Goal: Information Seeking & Learning: Learn about a topic

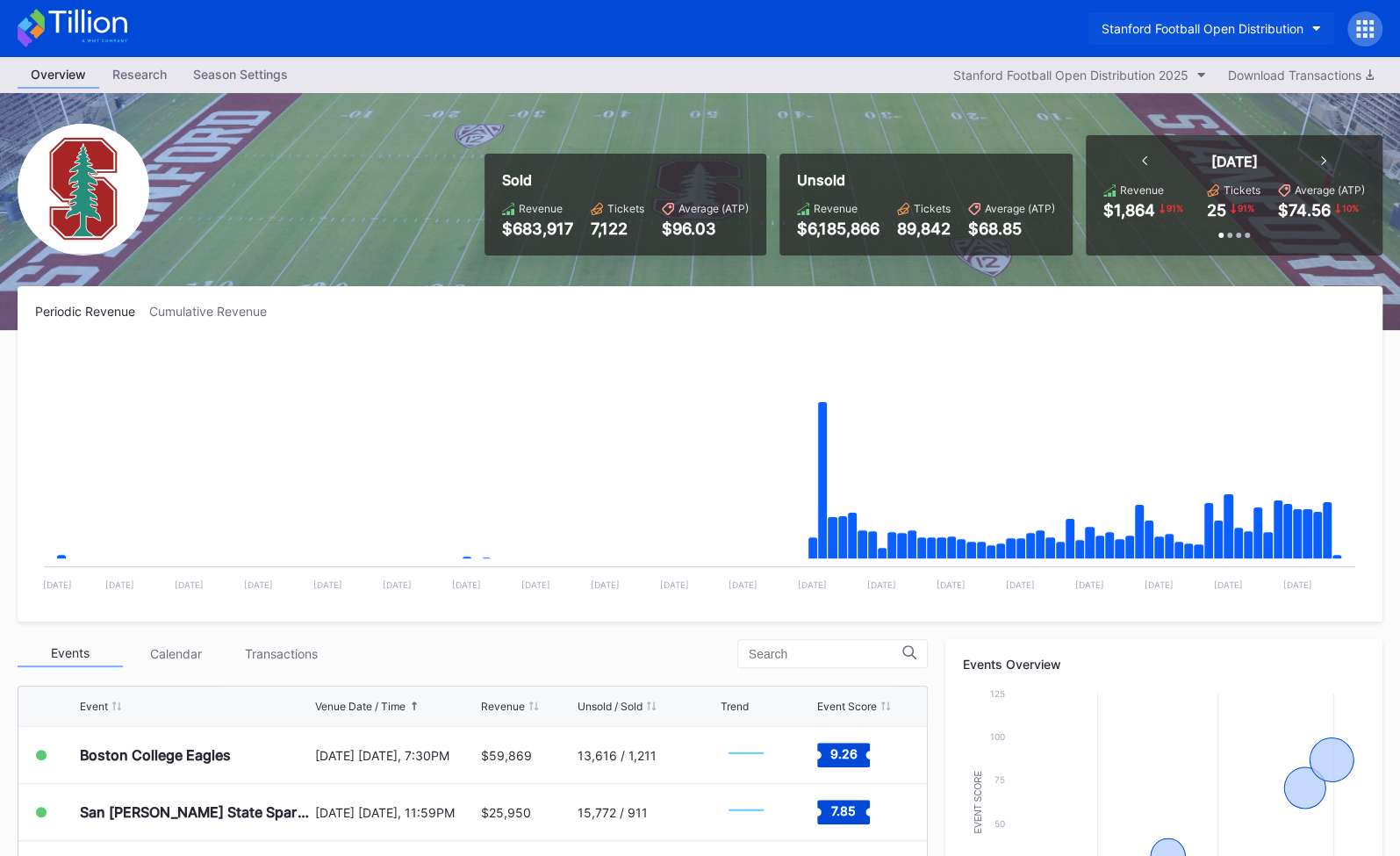
click at [1193, 27] on div "Stanford Football Open Distribution" at bounding box center [1203, 29] width 202 height 15
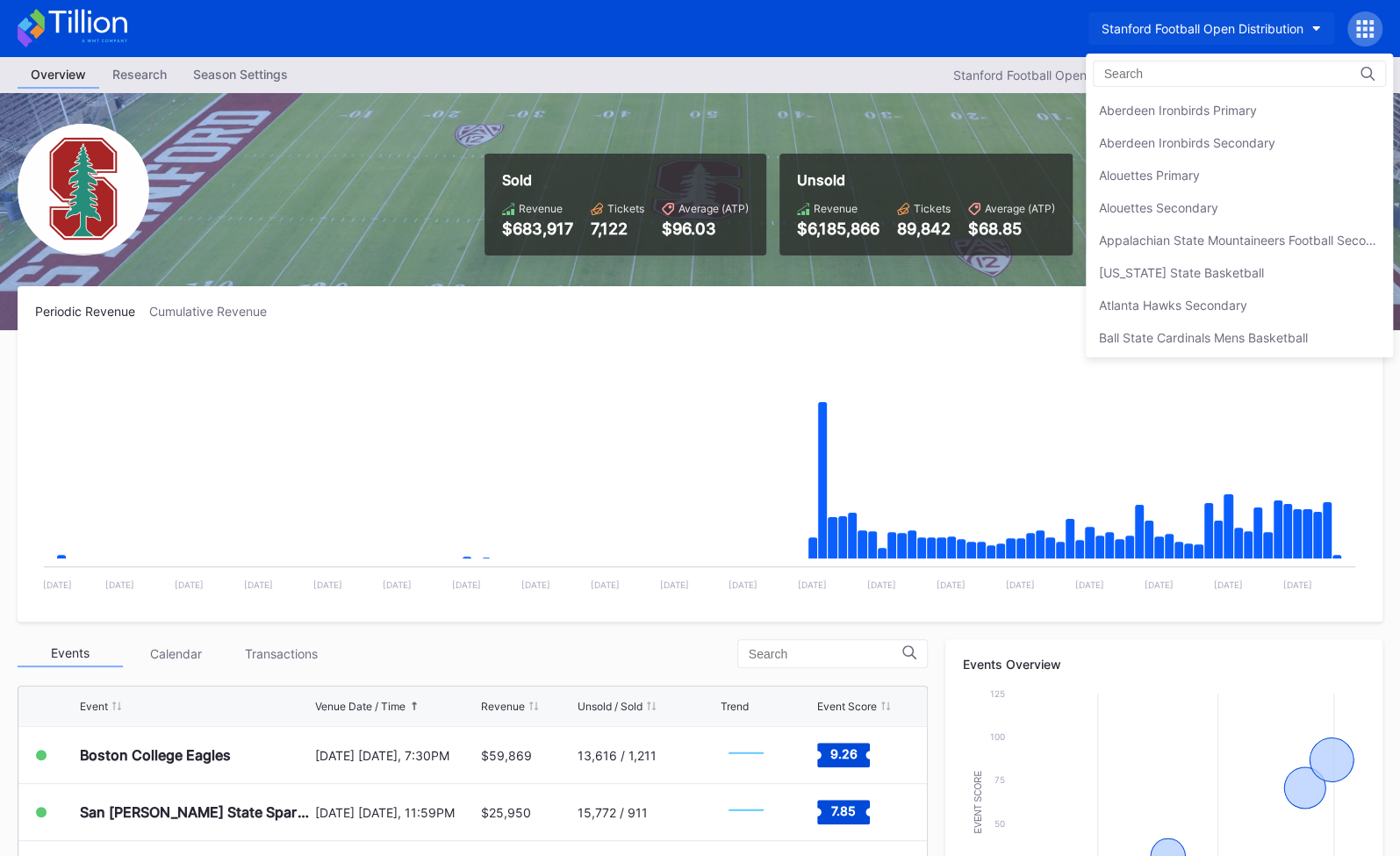
scroll to position [5438, 0]
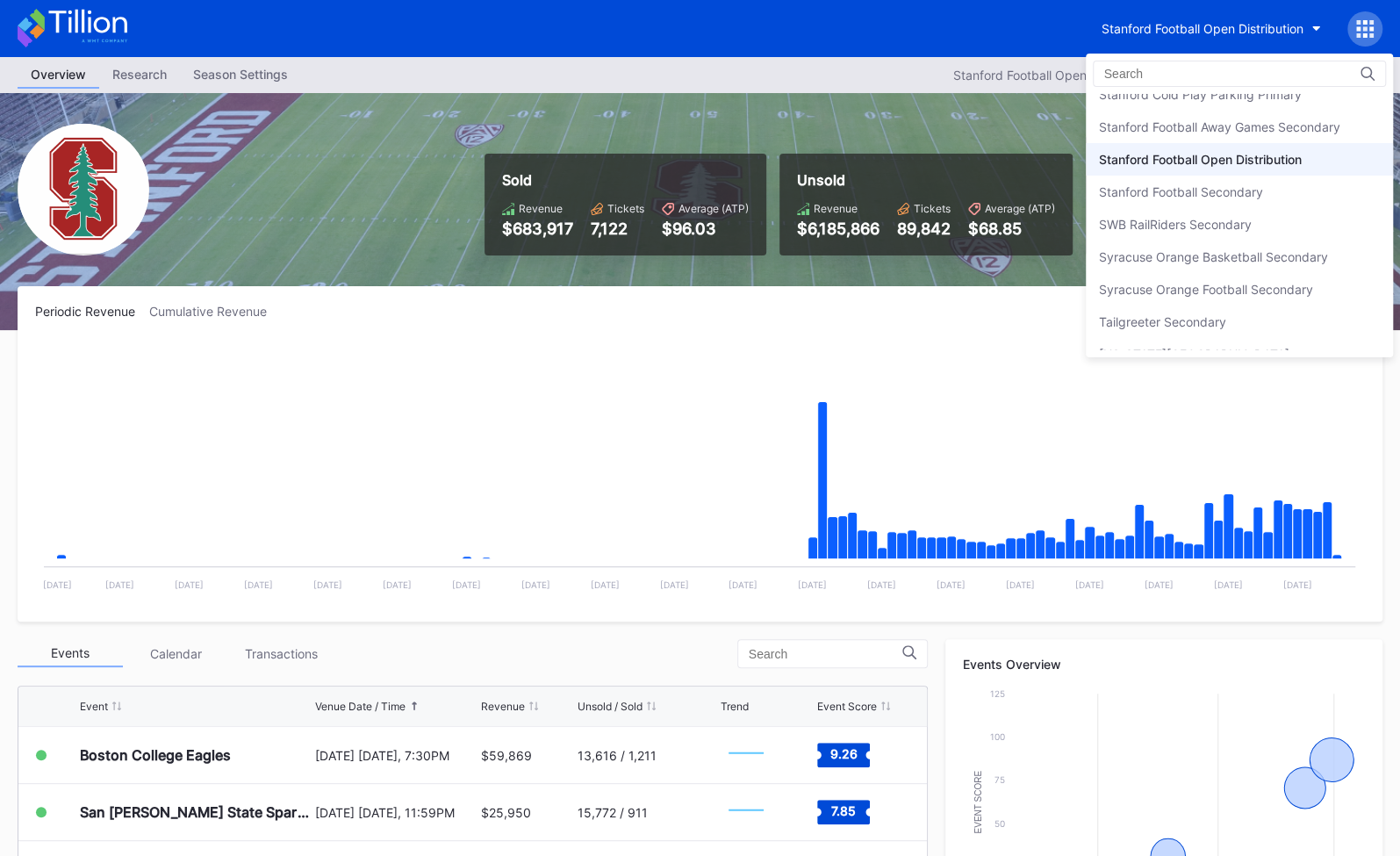
click at [1164, 63] on div at bounding box center [1239, 74] width 293 height 26
click at [1152, 67] on input at bounding box center [1181, 74] width 154 height 14
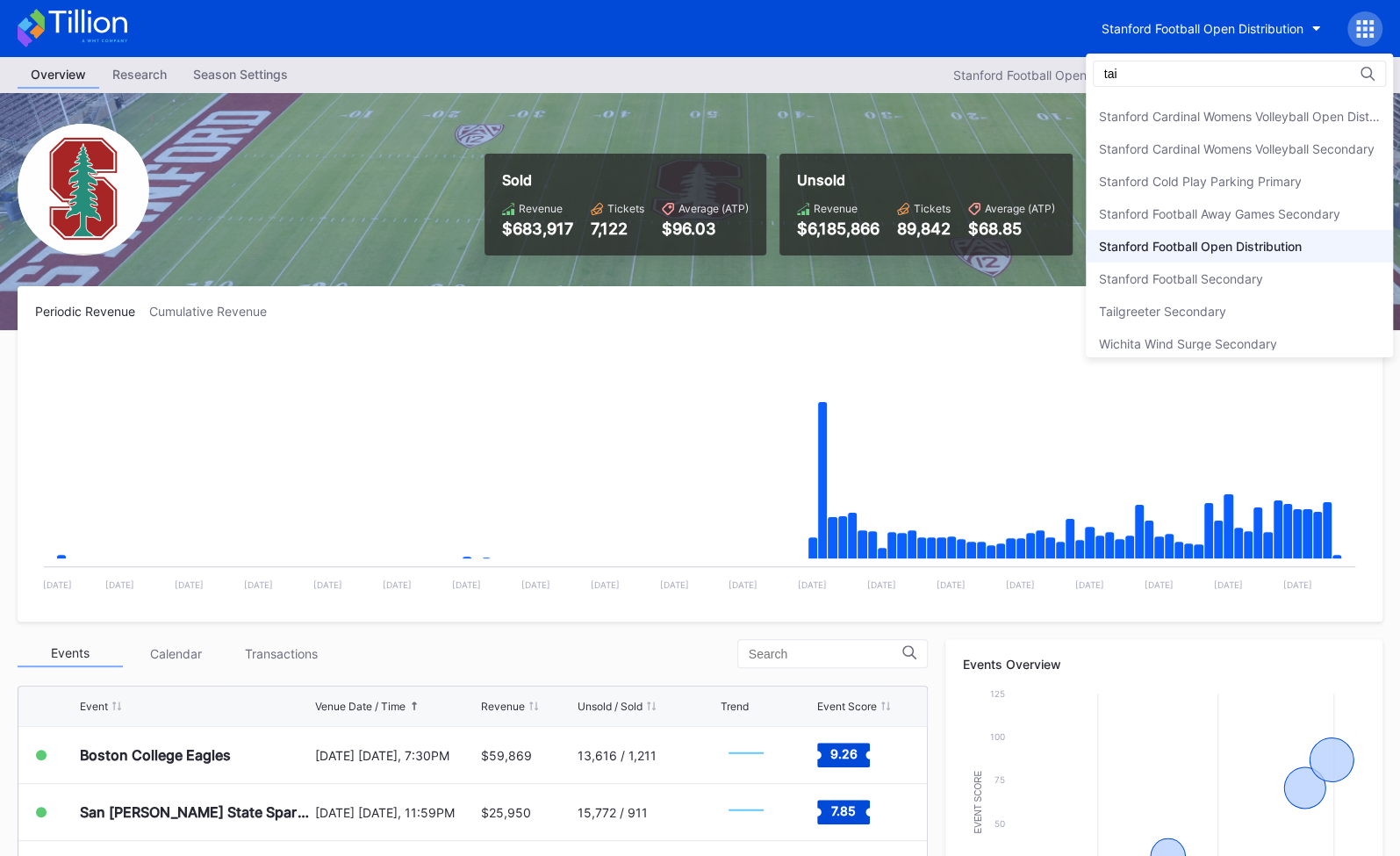
scroll to position [0, 0]
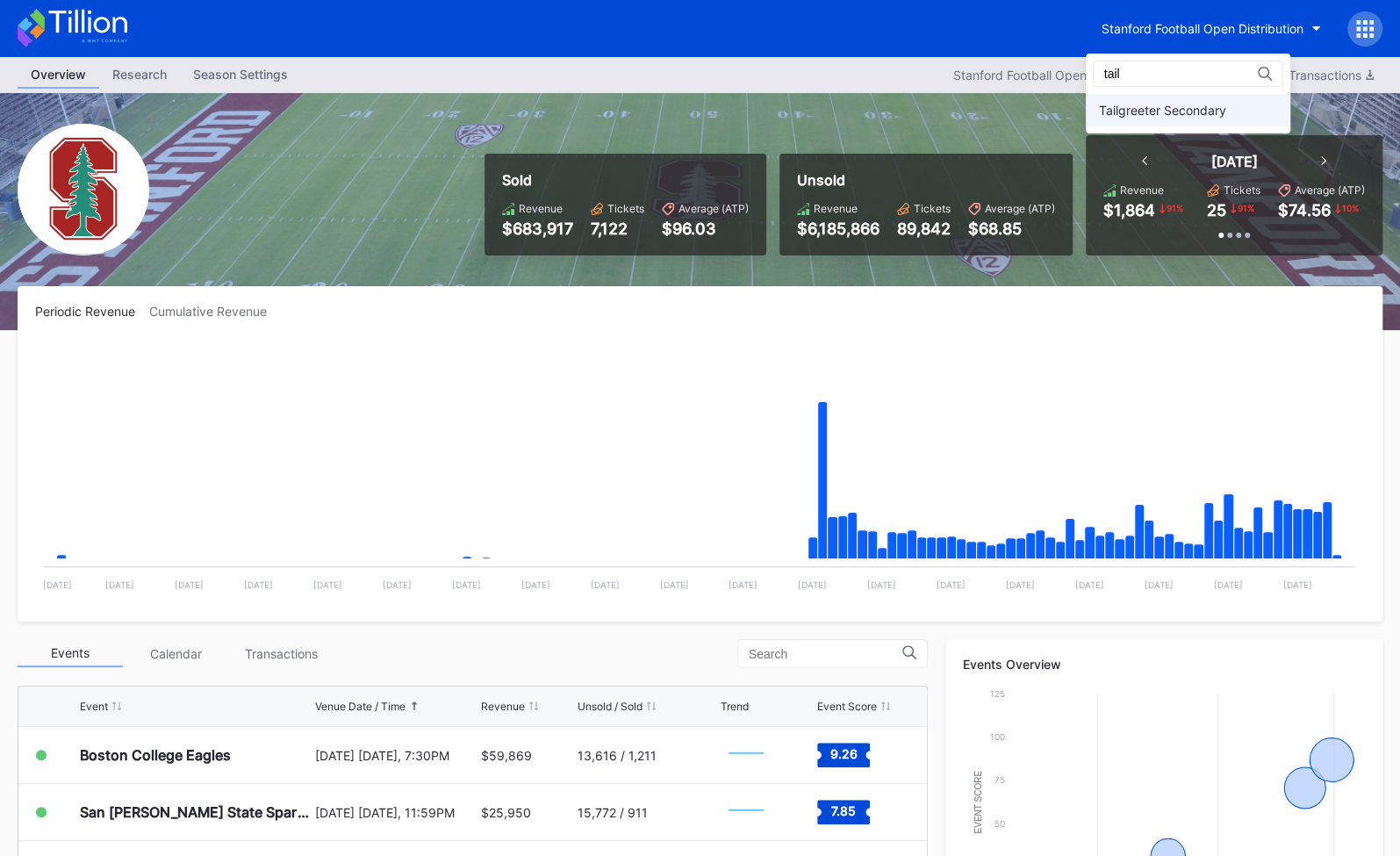
type input "tail"
click at [1183, 108] on div "Tailgreeter Secondary" at bounding box center [1163, 110] width 128 height 15
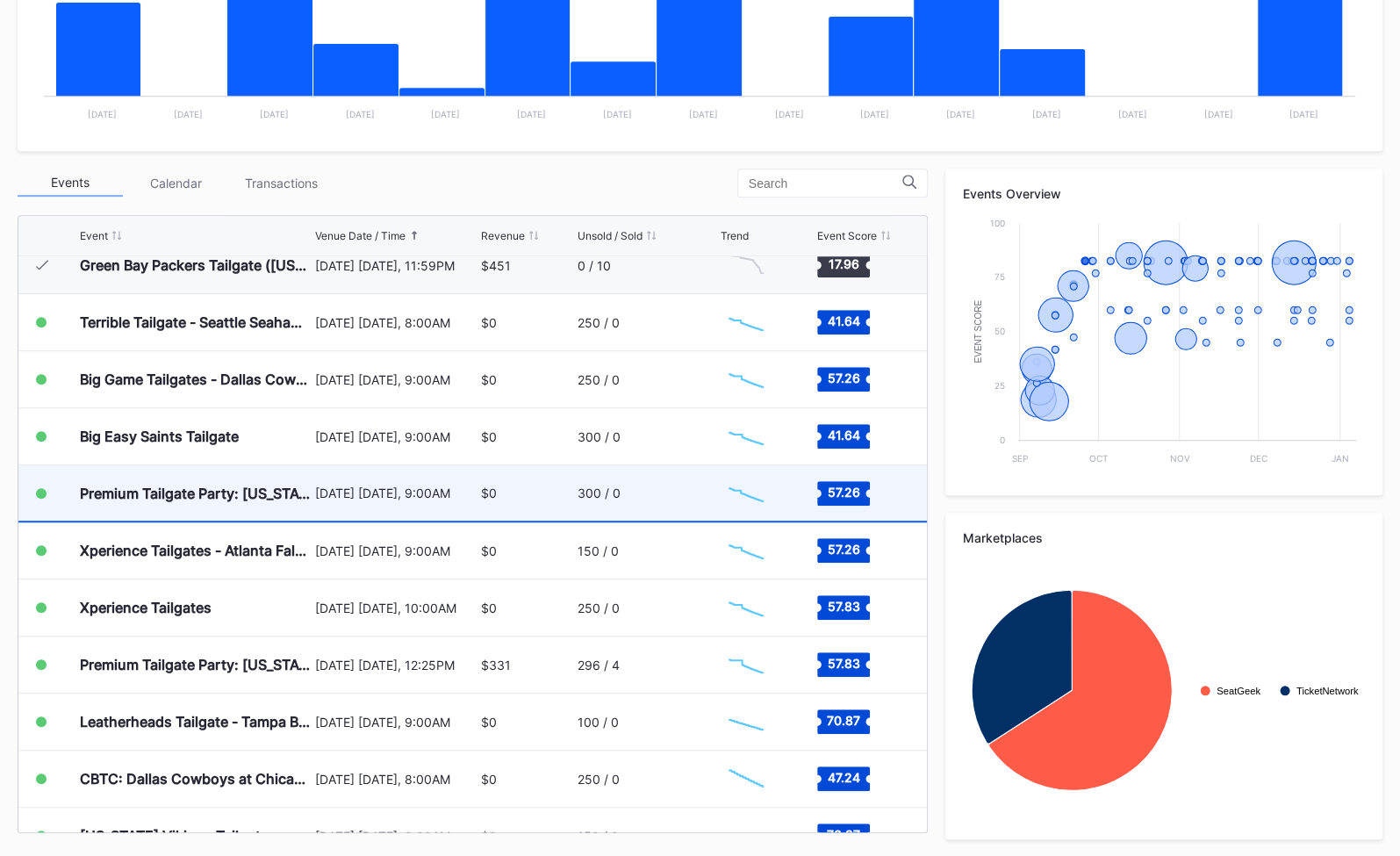
scroll to position [382, 0]
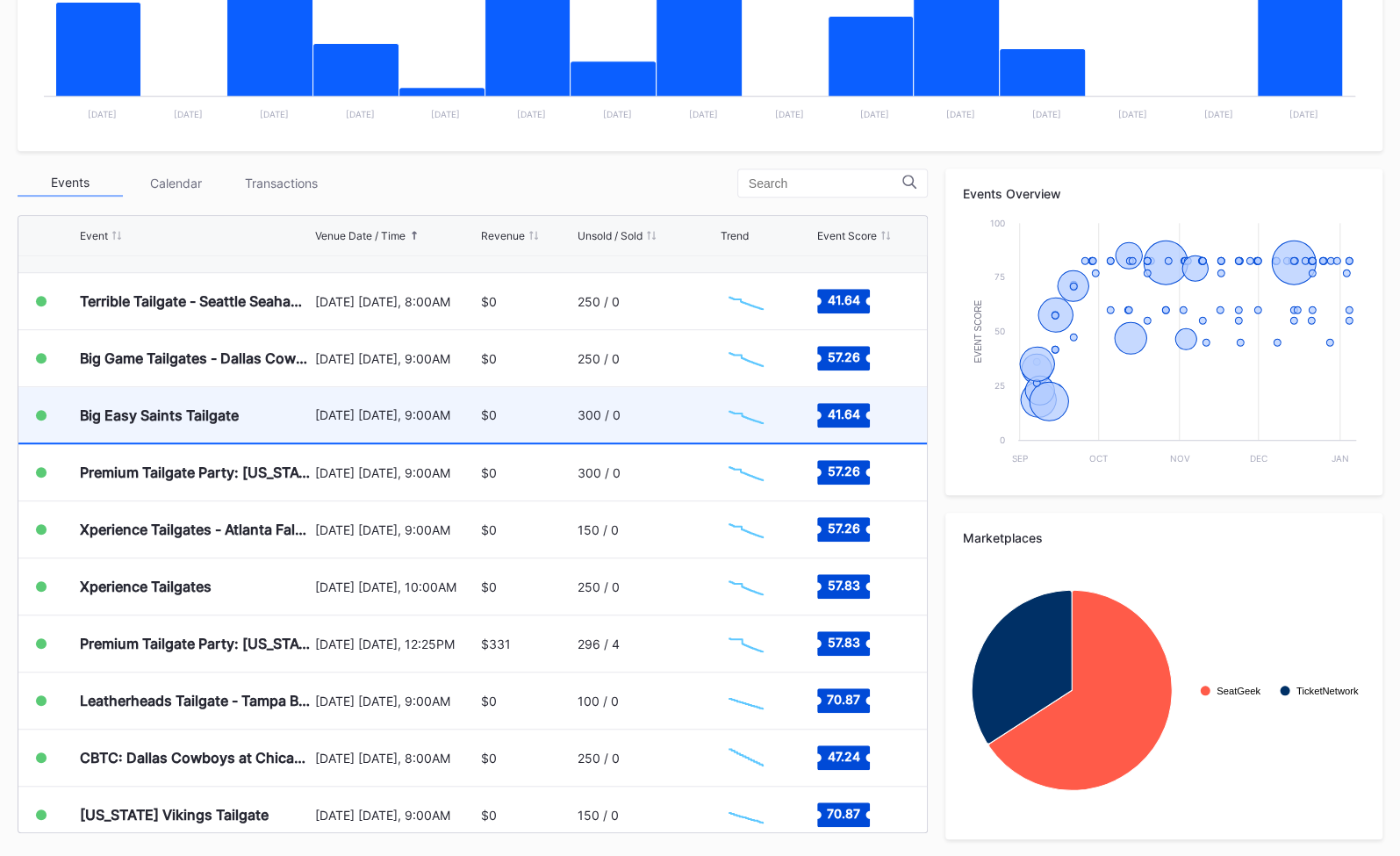
click at [236, 415] on div "Big Easy Saints Tailgate" at bounding box center [159, 415] width 159 height 18
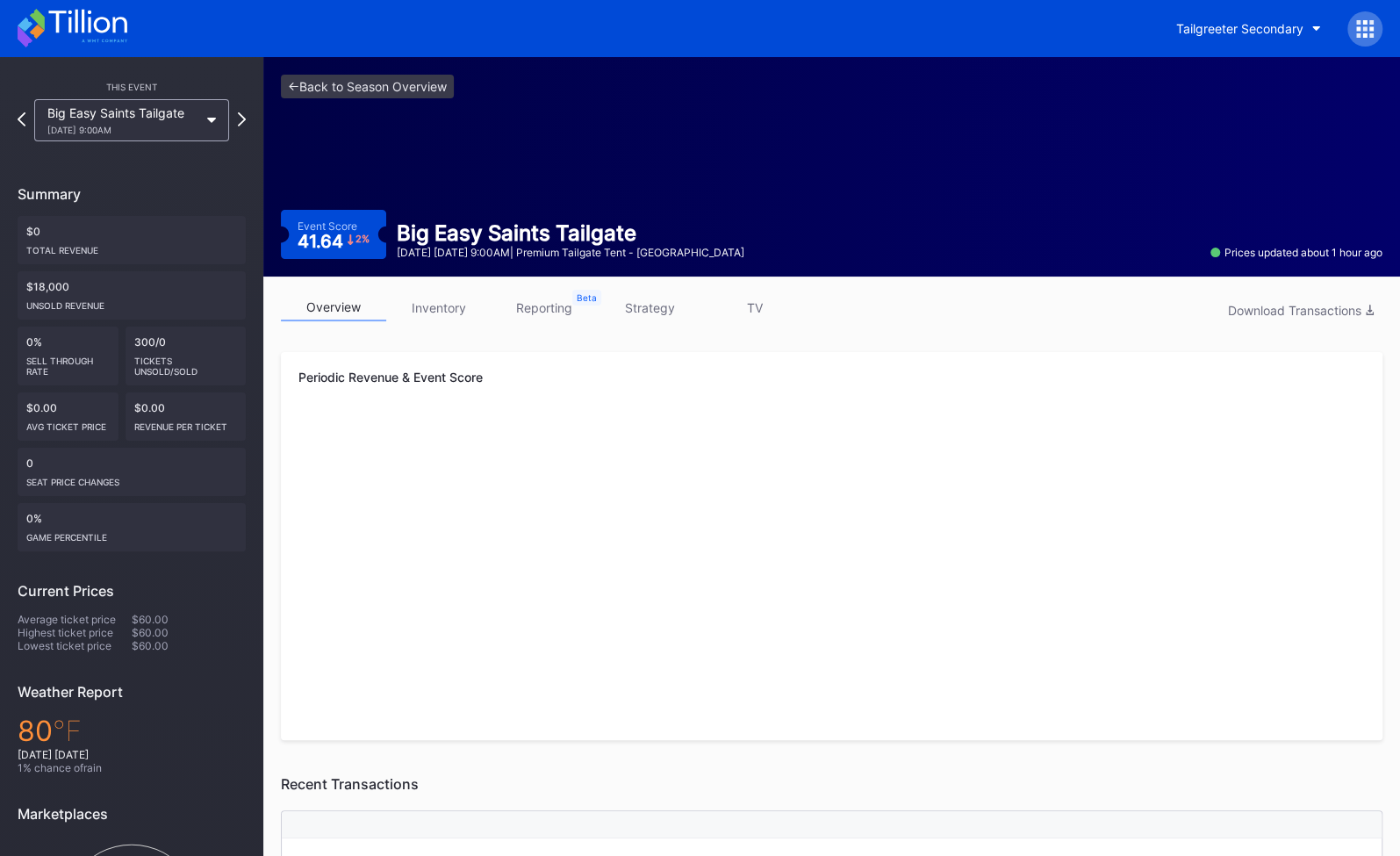
click at [200, 127] on div "Big Easy Saints Tailgate [DATE] 9:00AM" at bounding box center [131, 120] width 195 height 42
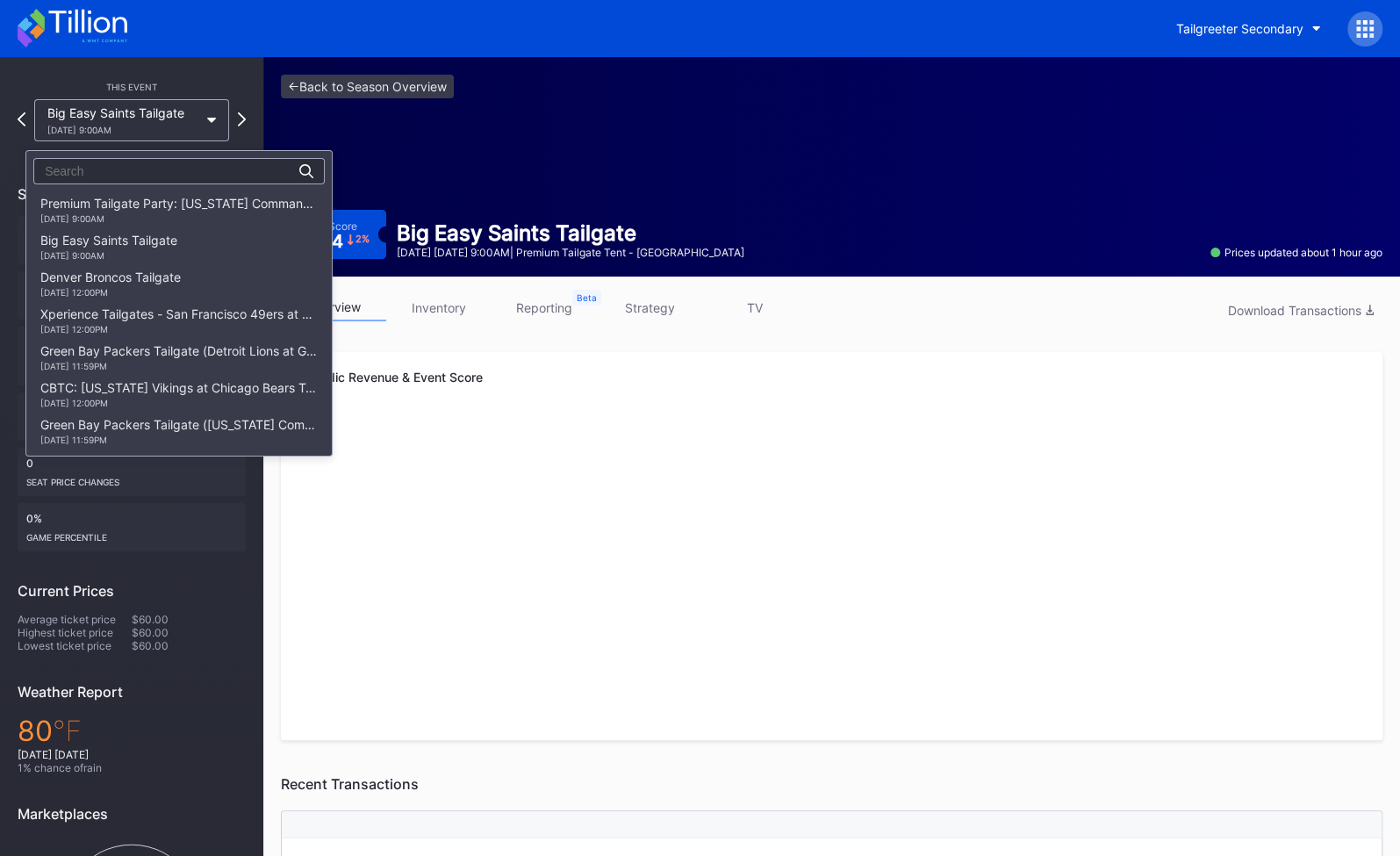
scroll to position [334, 0]
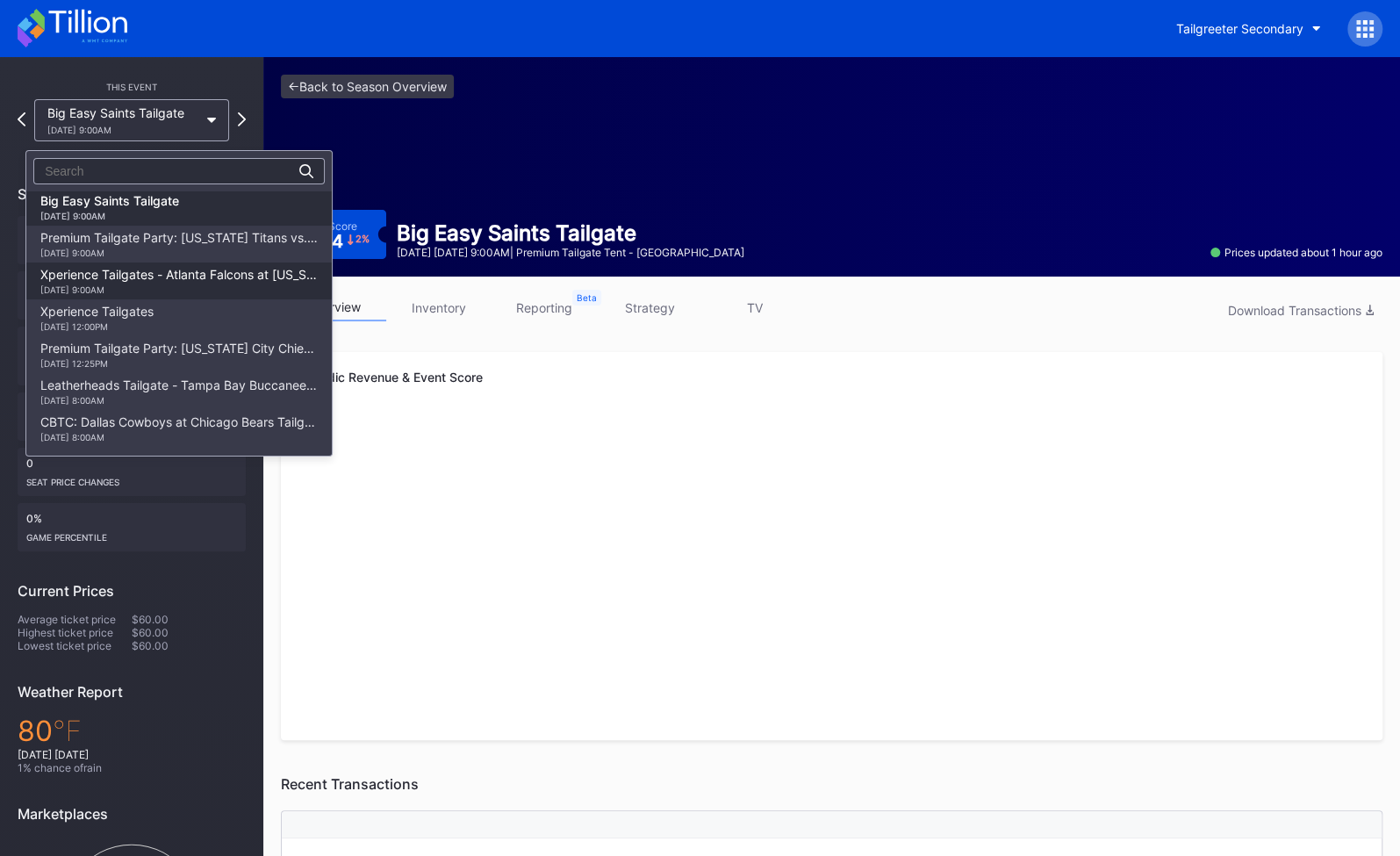
click at [173, 286] on div "[DATE] 9:00AM" at bounding box center [179, 289] width 277 height 10
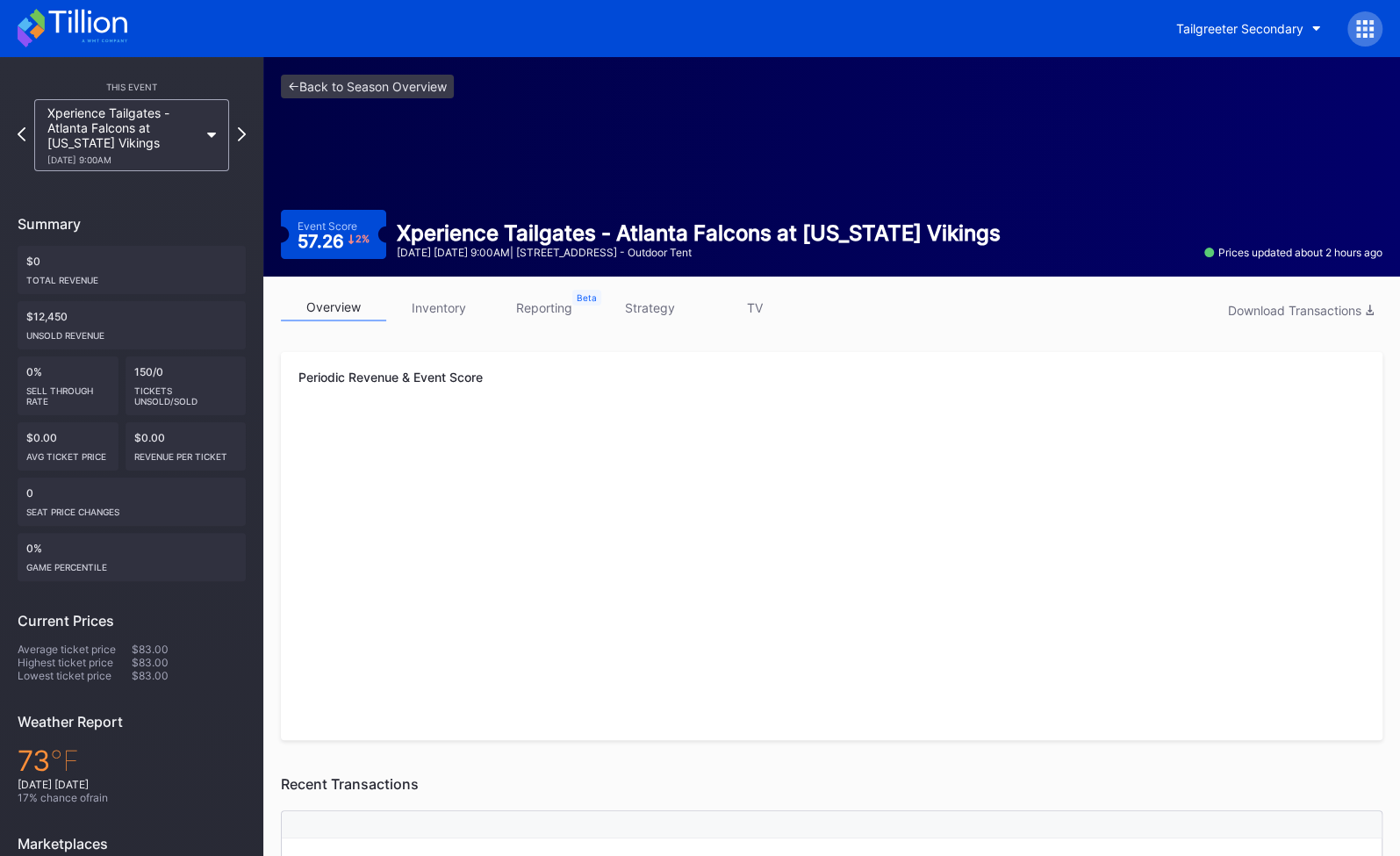
click at [204, 118] on div "Xperience Tailgates - Atlanta Falcons at [US_STATE] Vikings [DATE] 9:00AM" at bounding box center [131, 135] width 195 height 72
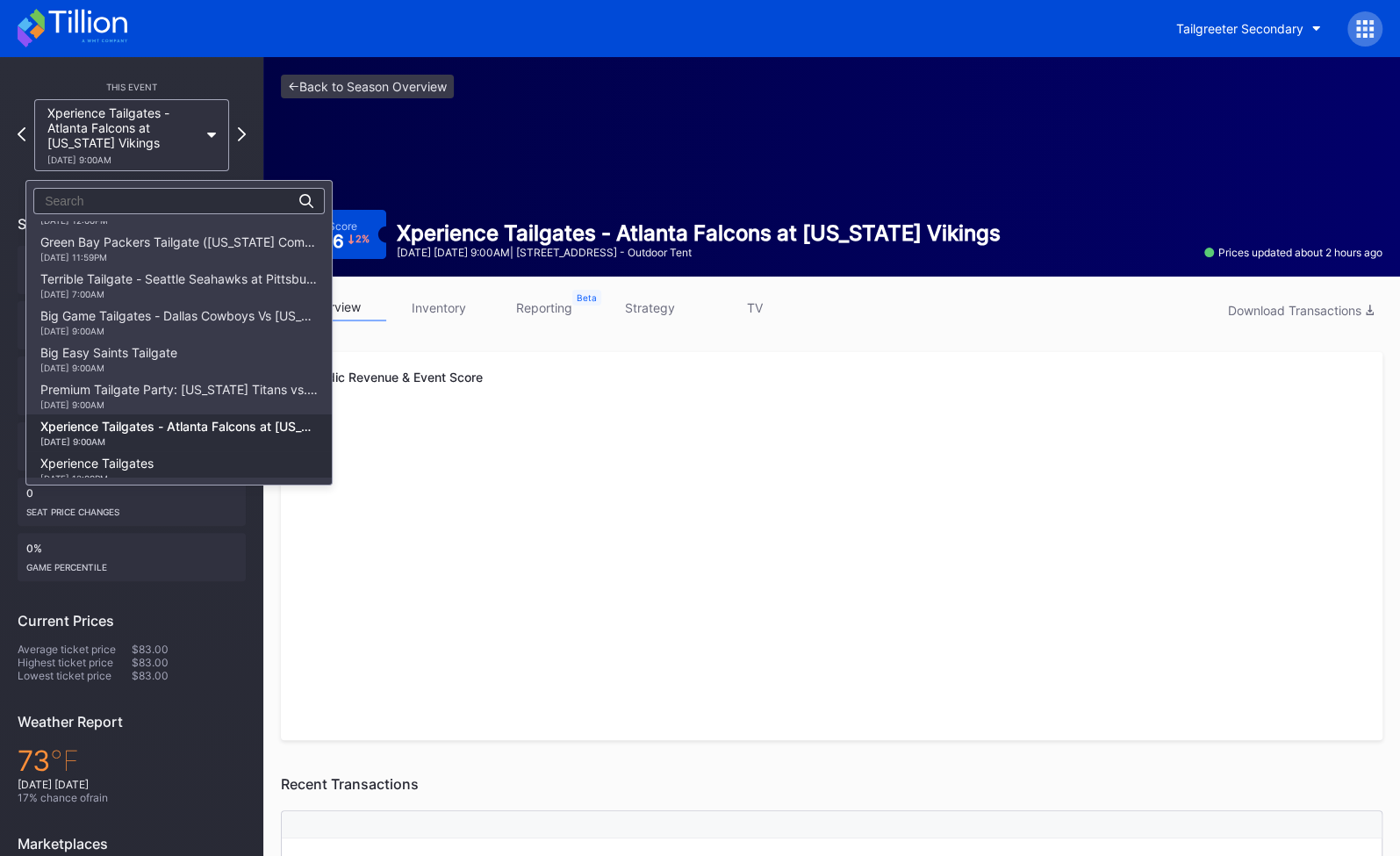
scroll to position [217, 0]
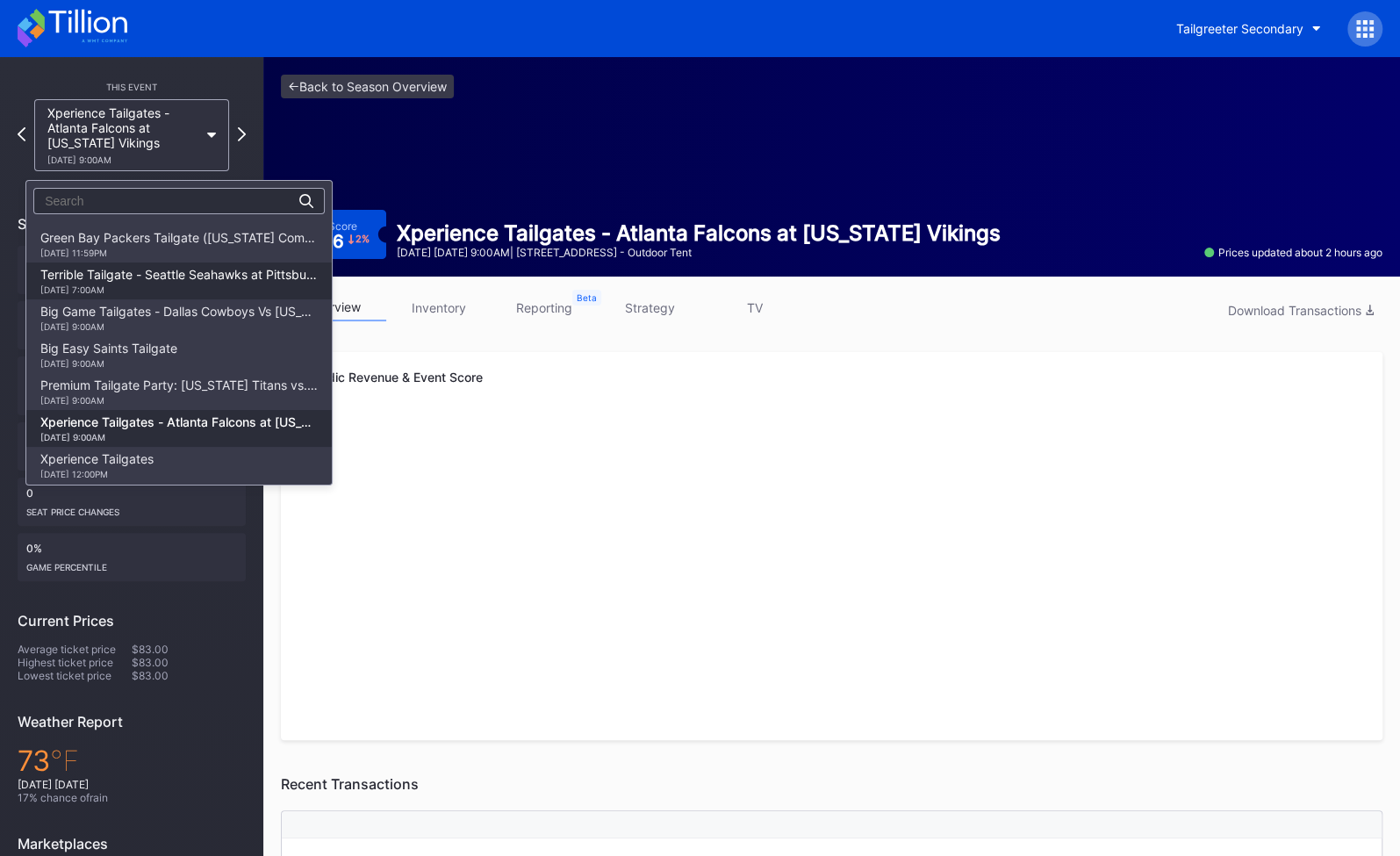
drag, startPoint x: 183, startPoint y: 310, endPoint x: 209, endPoint y: 293, distance: 31.1
click at [209, 293] on div "Premium Tailgate Party: [US_STATE] Commanders vs. [US_STATE] Giants [DATE] 9:00…" at bounding box center [179, 350] width 305 height 257
click at [206, 285] on div "[DATE] 7:00AM" at bounding box center [179, 289] width 277 height 10
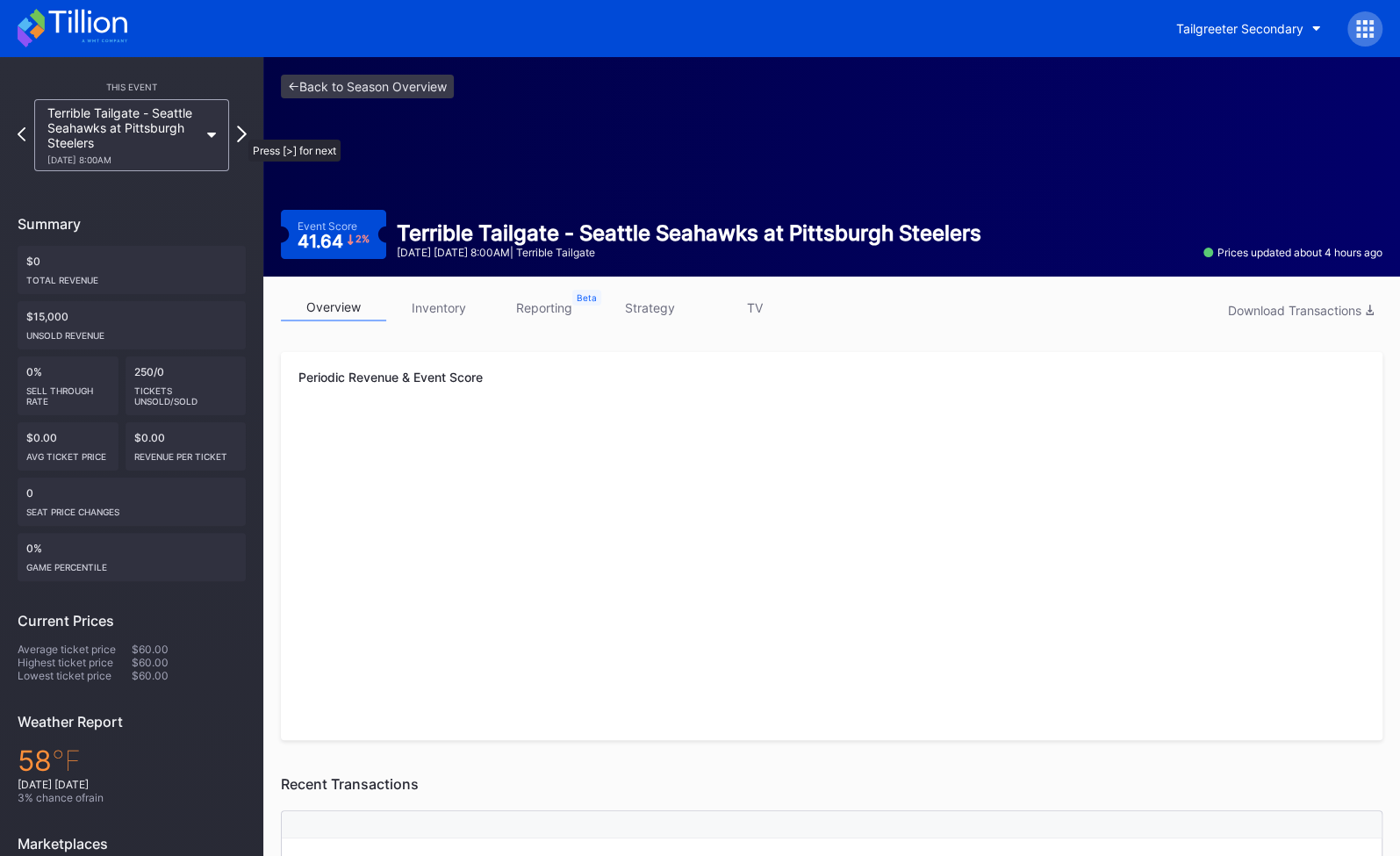
click at [239, 131] on icon at bounding box center [242, 134] width 9 height 17
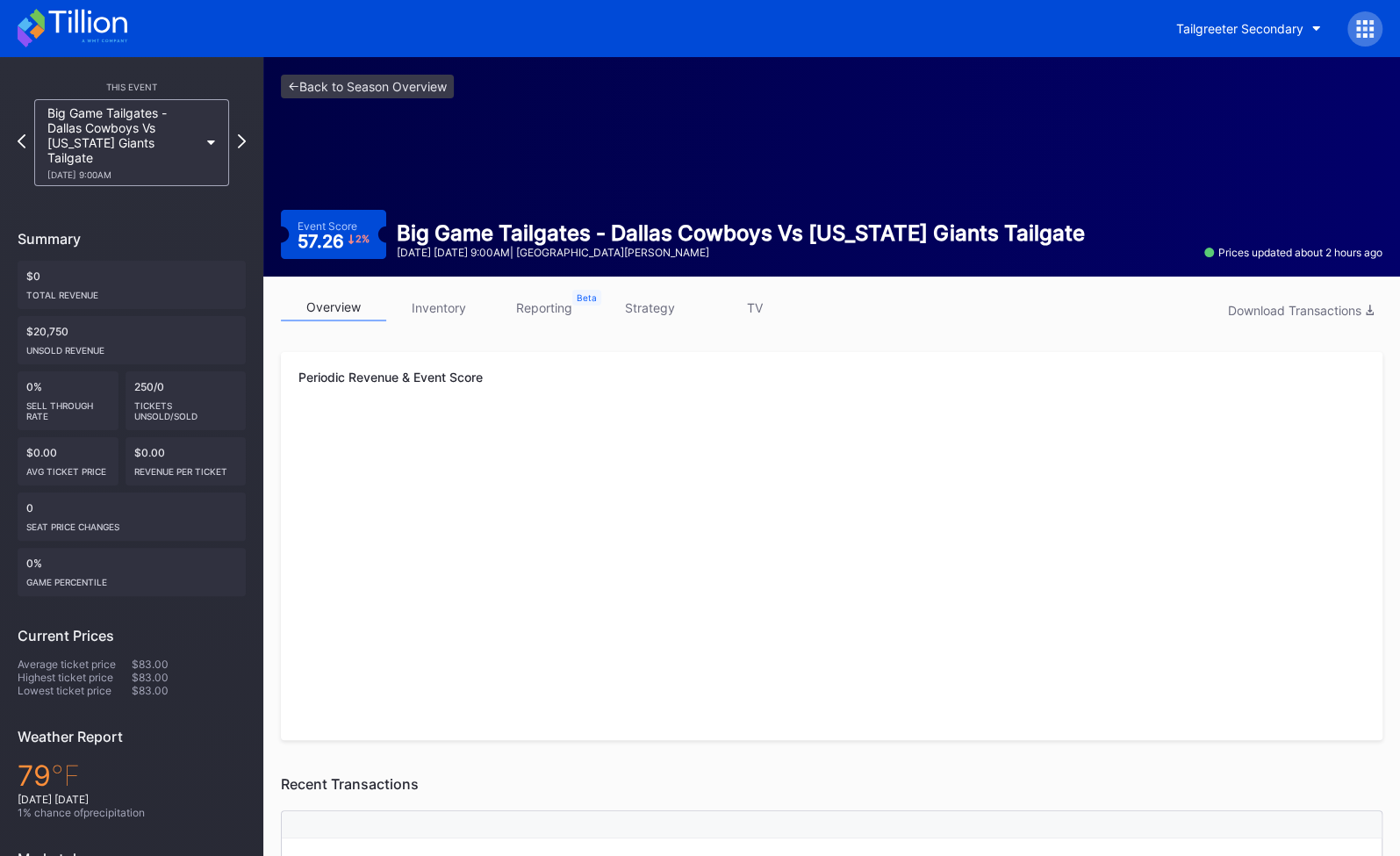
click at [239, 134] on icon at bounding box center [242, 140] width 7 height 14
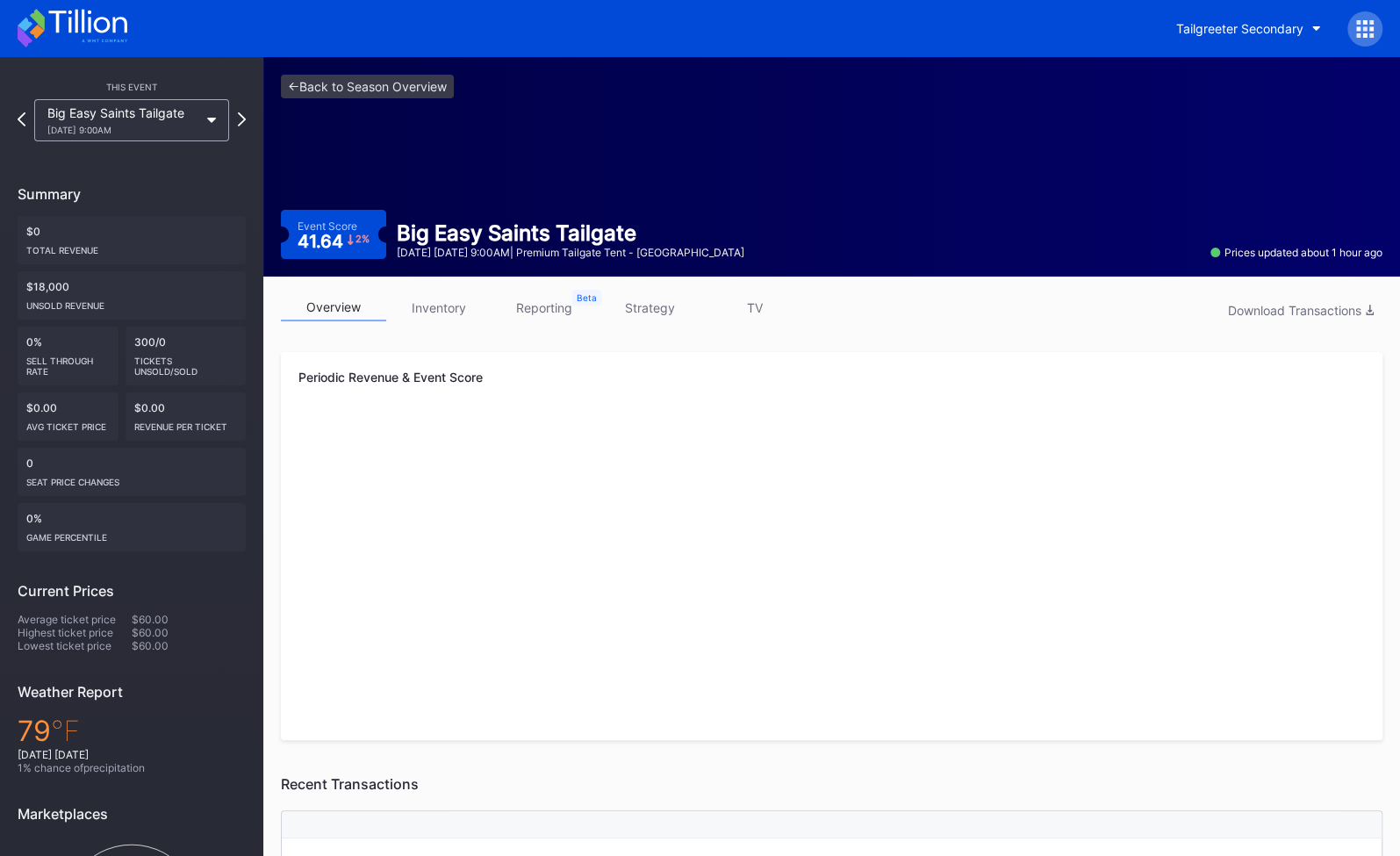
click at [239, 131] on div "Big Easy Saints Tailgate [DATE] 9:00AM" at bounding box center [131, 120] width 228 height 42
click at [236, 122] on div "Big Easy Saints Tailgate [DATE] 9:00AM" at bounding box center [131, 120] width 212 height 42
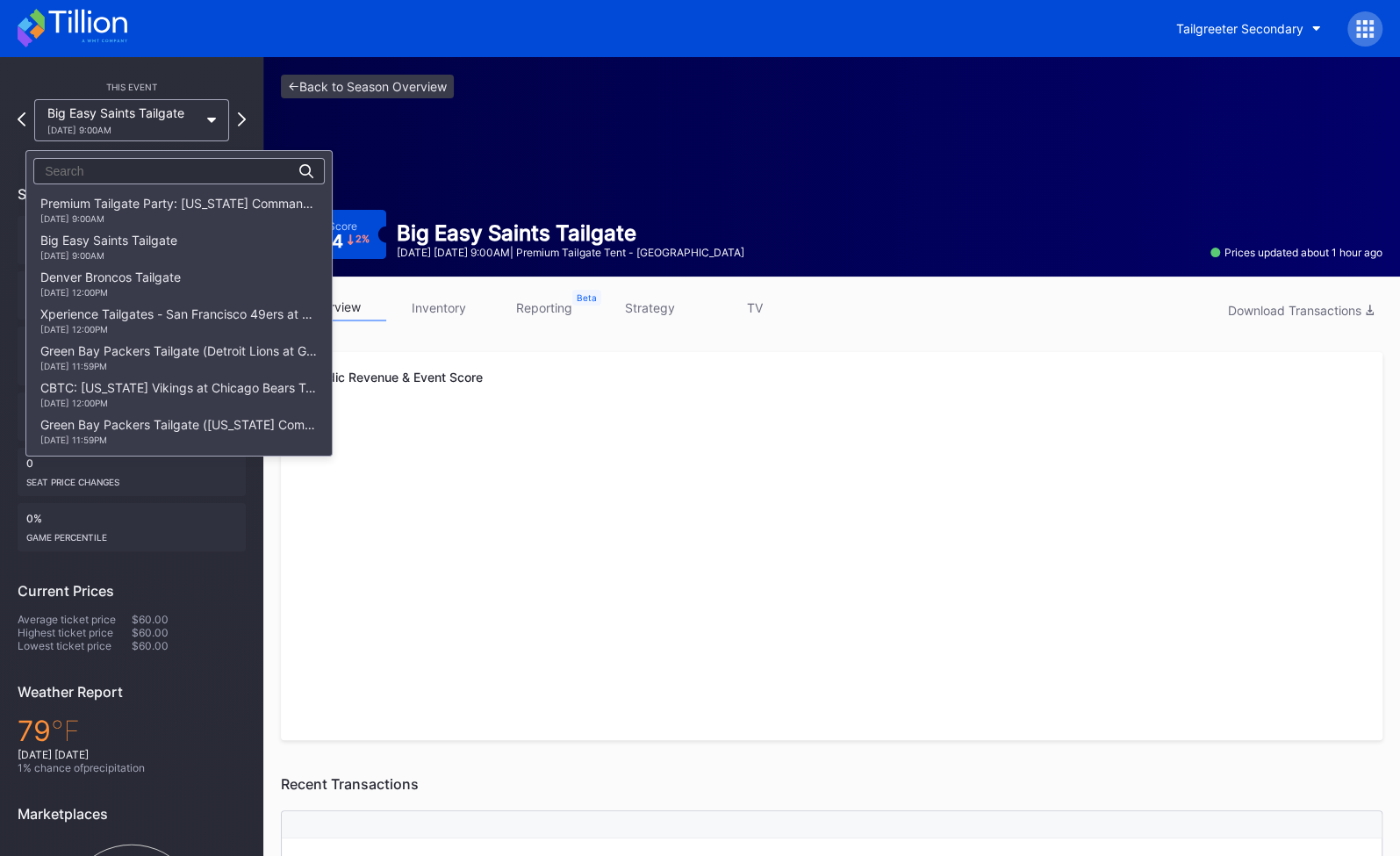
scroll to position [334, 0]
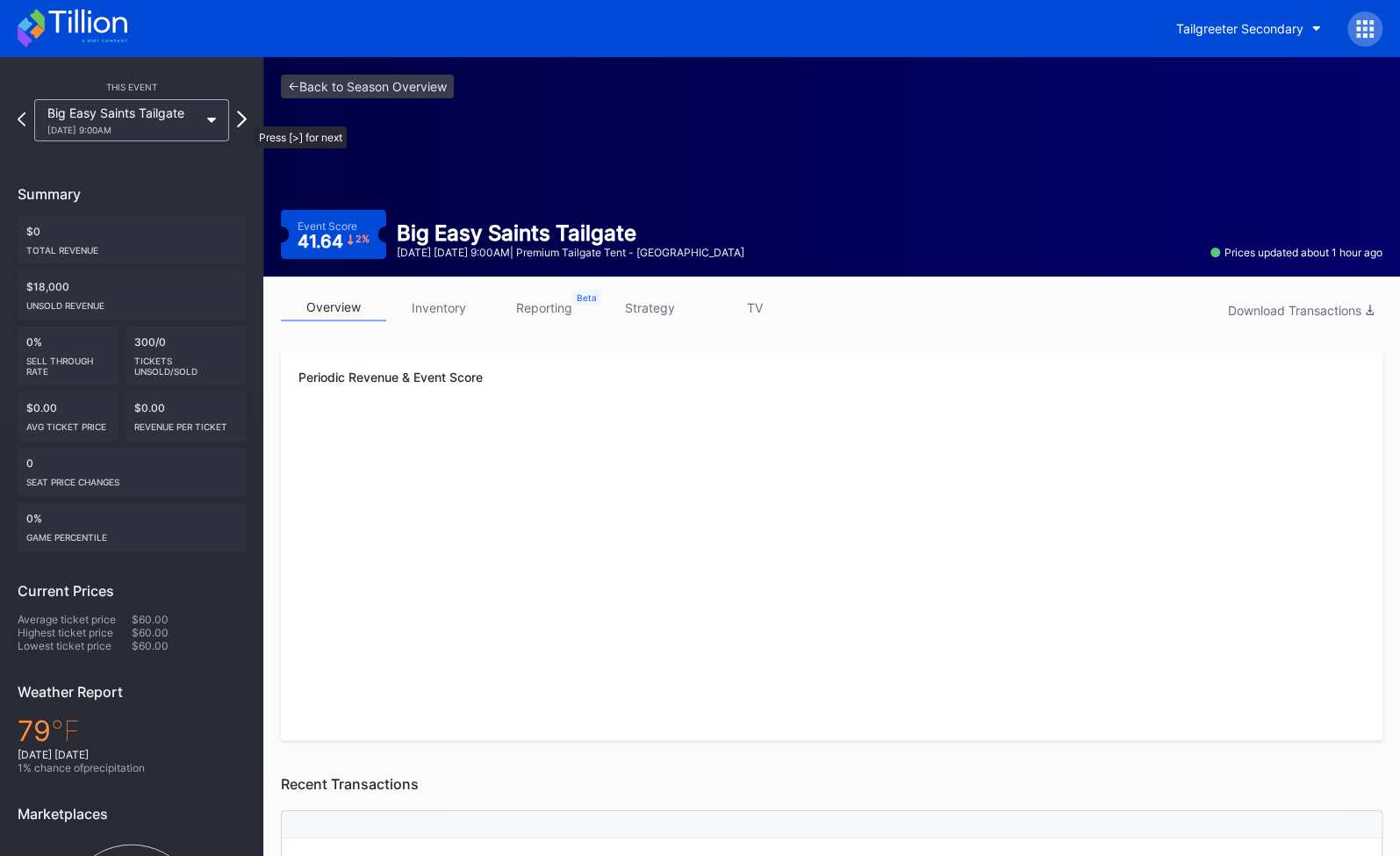
click at [246, 117] on icon at bounding box center [242, 119] width 9 height 17
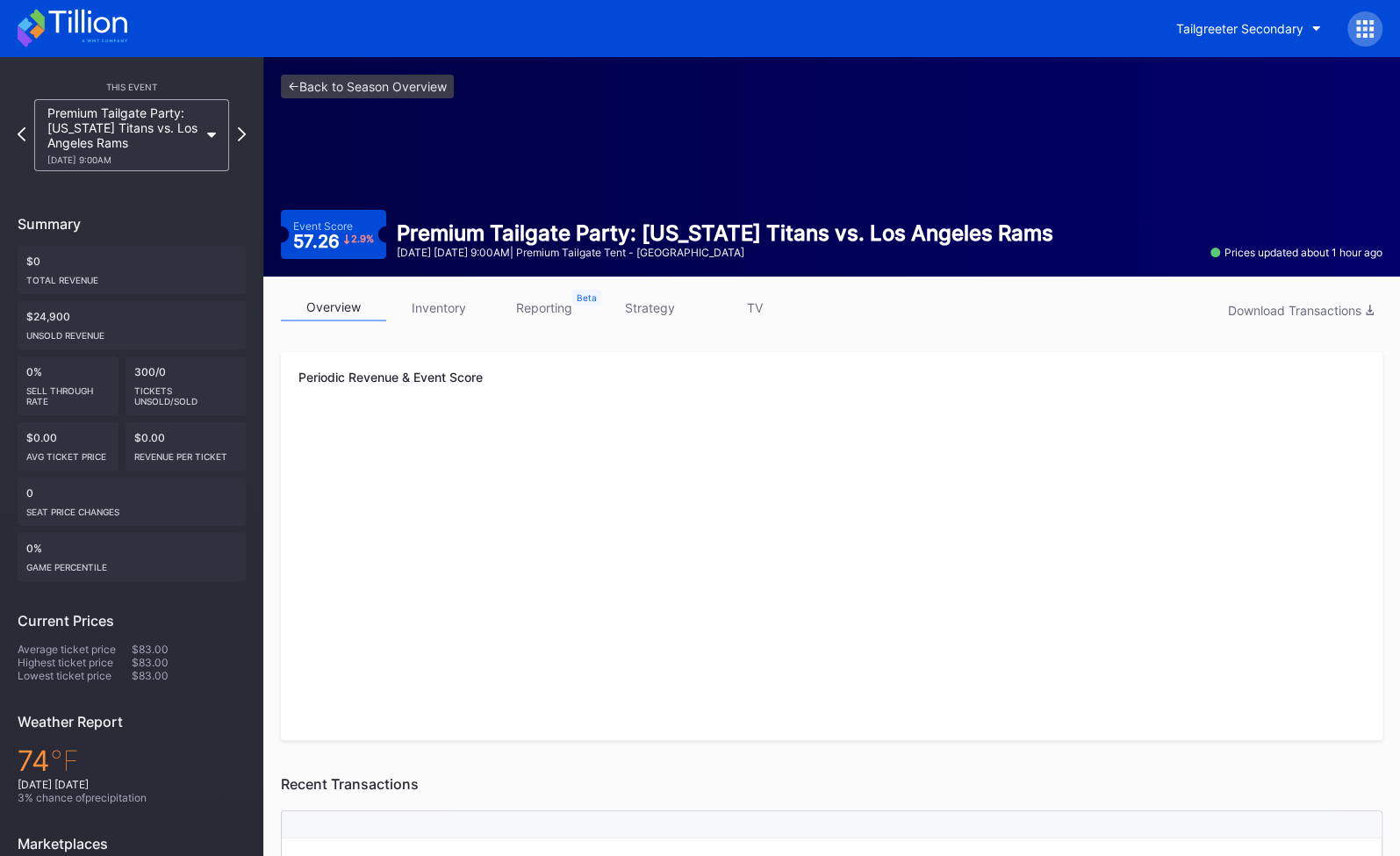
click at [245, 117] on div "Premium Tailgate Party: [US_STATE] Titans vs. Los Angeles Rams [DATE] 9:00AM" at bounding box center [131, 135] width 228 height 72
click at [240, 131] on icon at bounding box center [242, 134] width 9 height 17
click at [240, 131] on icon at bounding box center [242, 134] width 7 height 14
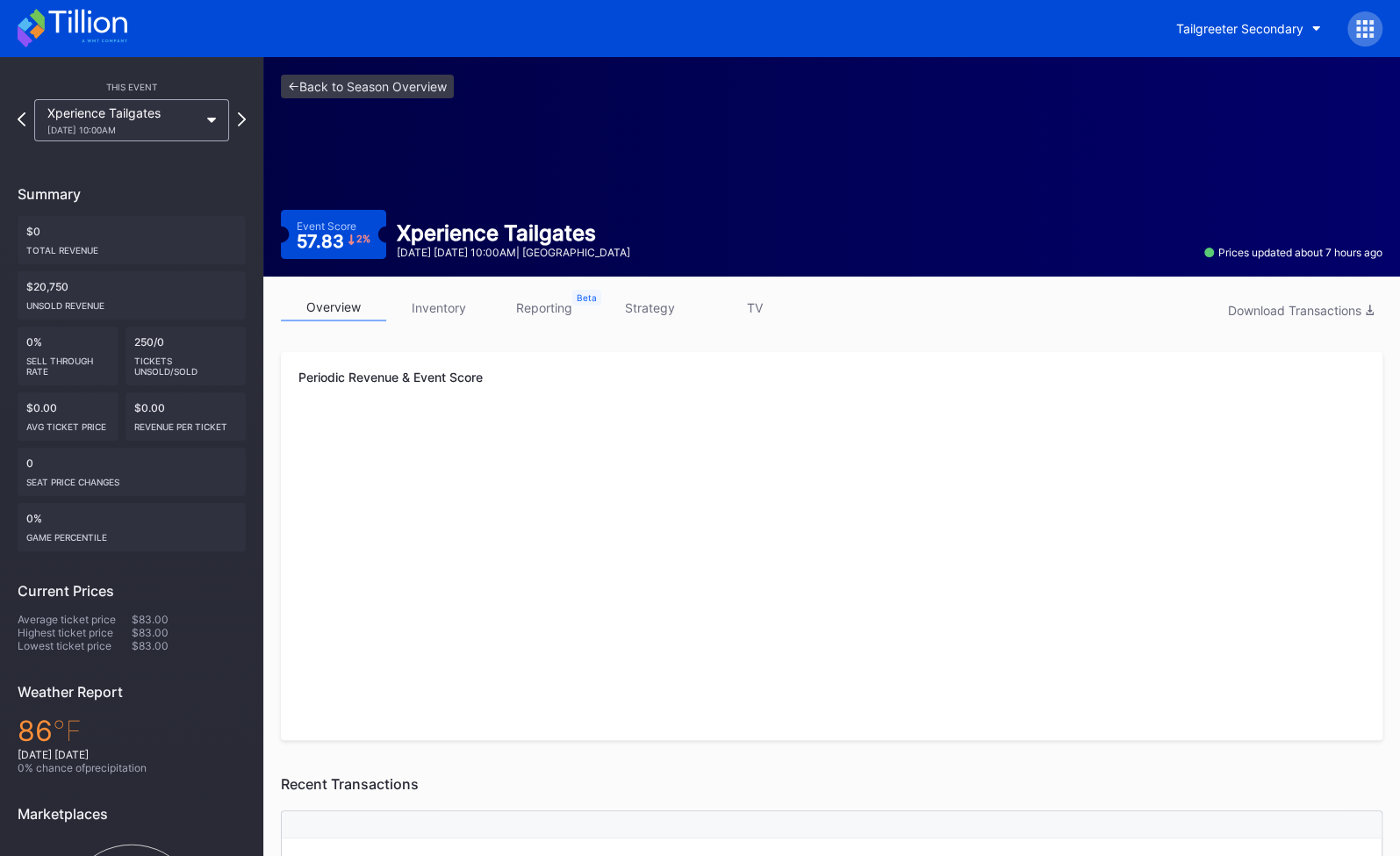
click at [240, 131] on div "Xperience Tailgates [DATE] 10:00AM" at bounding box center [131, 120] width 228 height 42
click at [238, 131] on div "Xperience Tailgates [DATE] 10:00AM" at bounding box center [131, 120] width 228 height 42
click at [238, 128] on div at bounding box center [242, 121] width 9 height 20
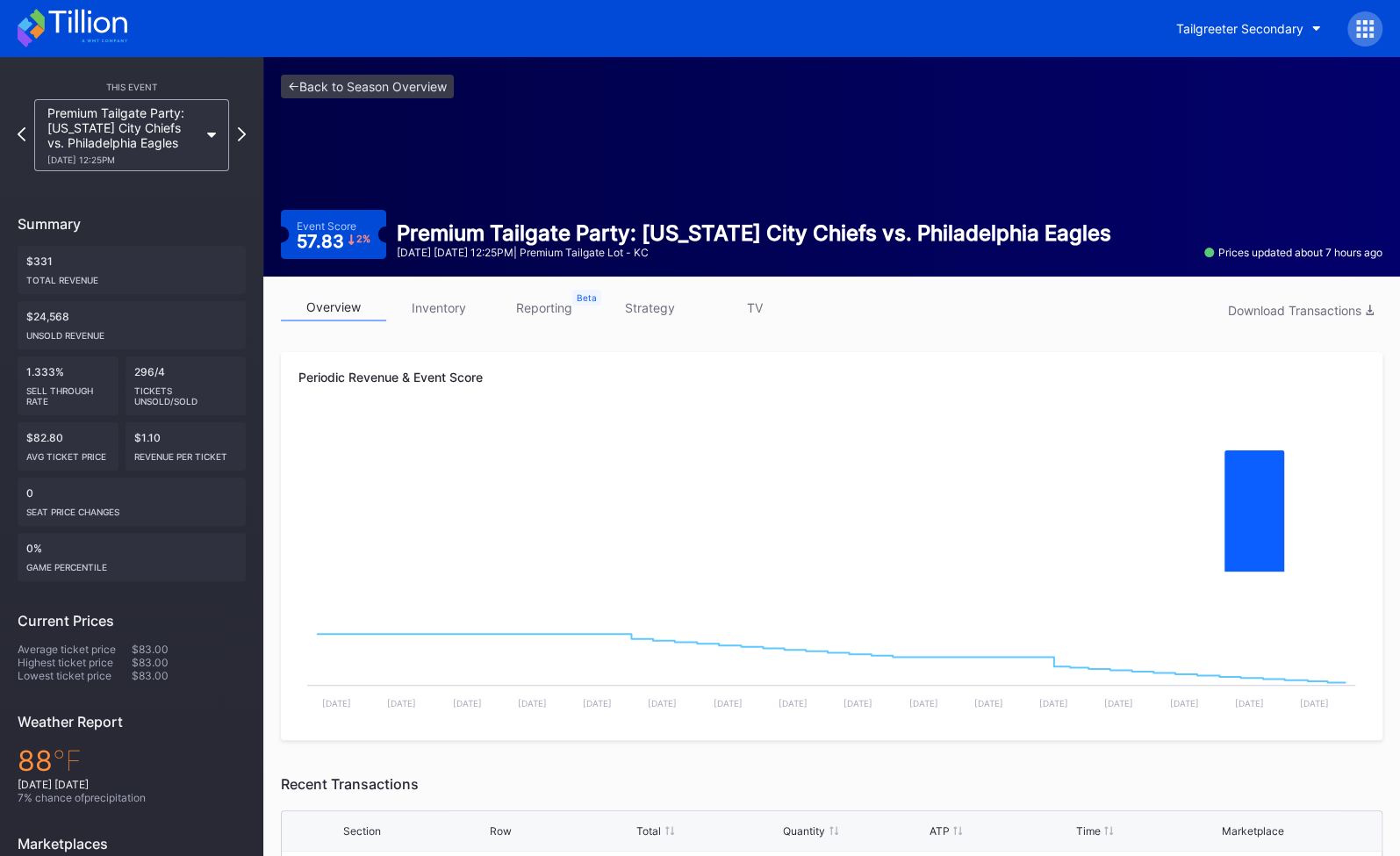
click at [238, 128] on icon at bounding box center [242, 134] width 7 height 14
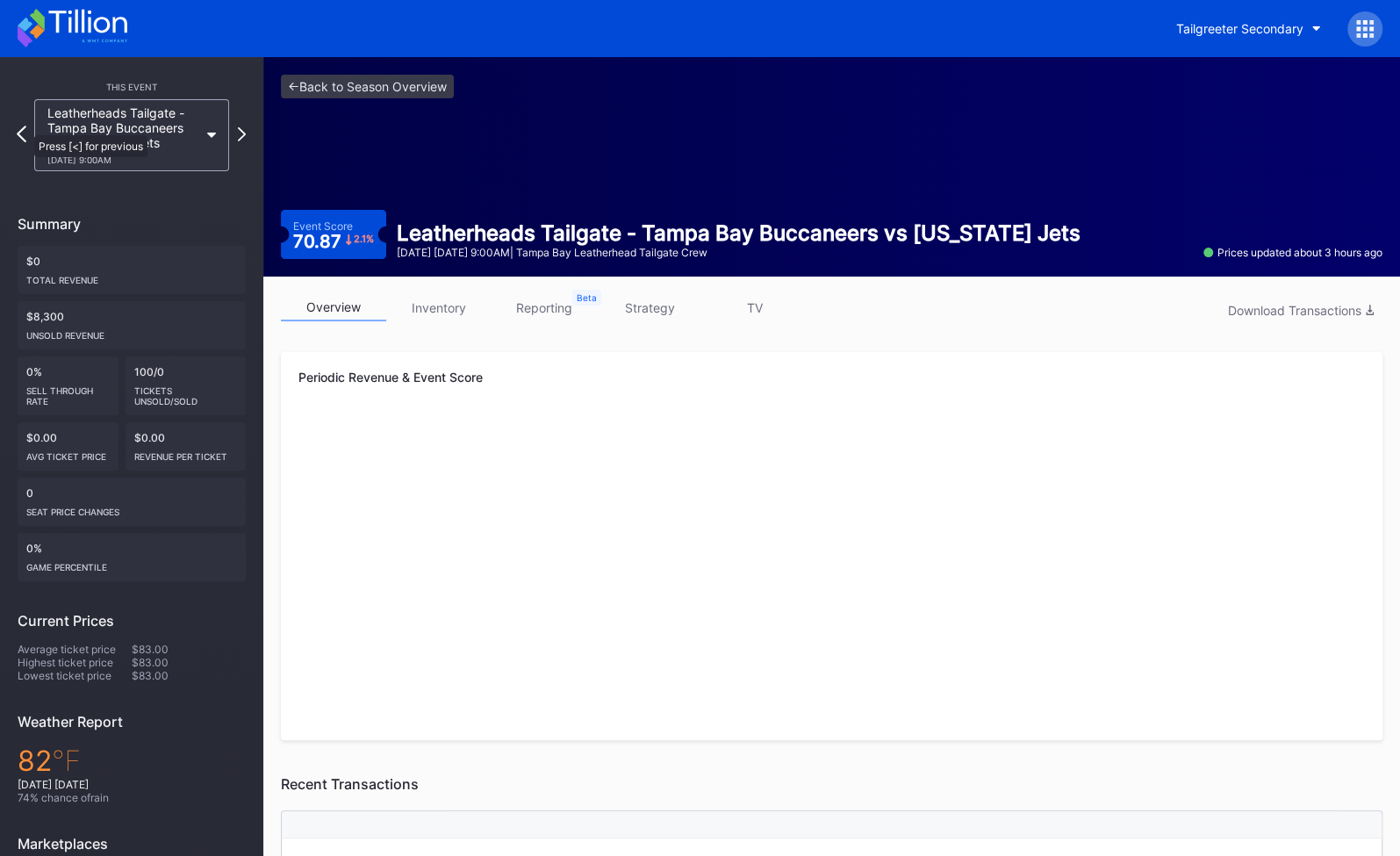
click at [25, 127] on icon at bounding box center [21, 134] width 9 height 17
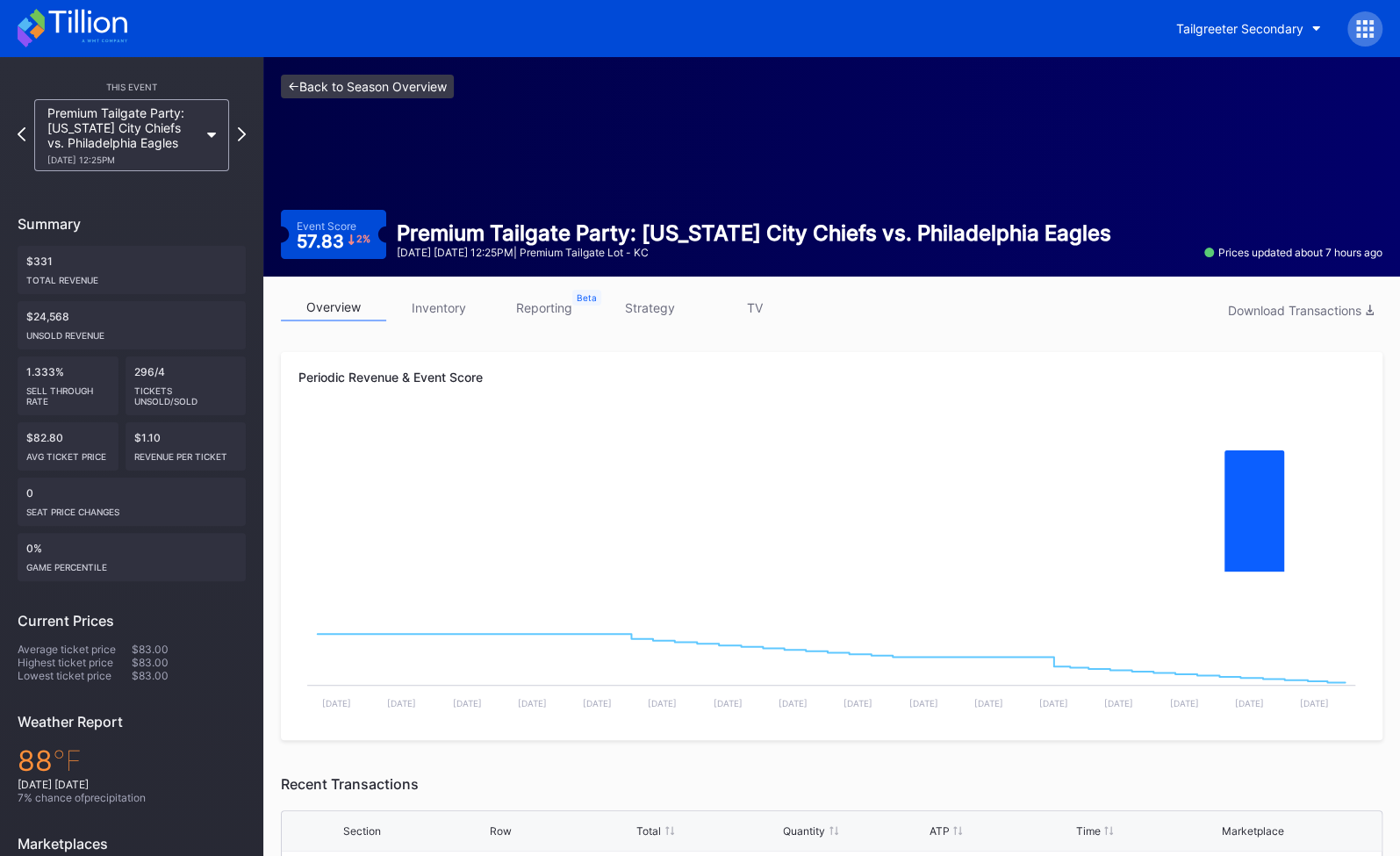
click at [327, 80] on link "<- Back to Season Overview" at bounding box center [368, 86] width 173 height 23
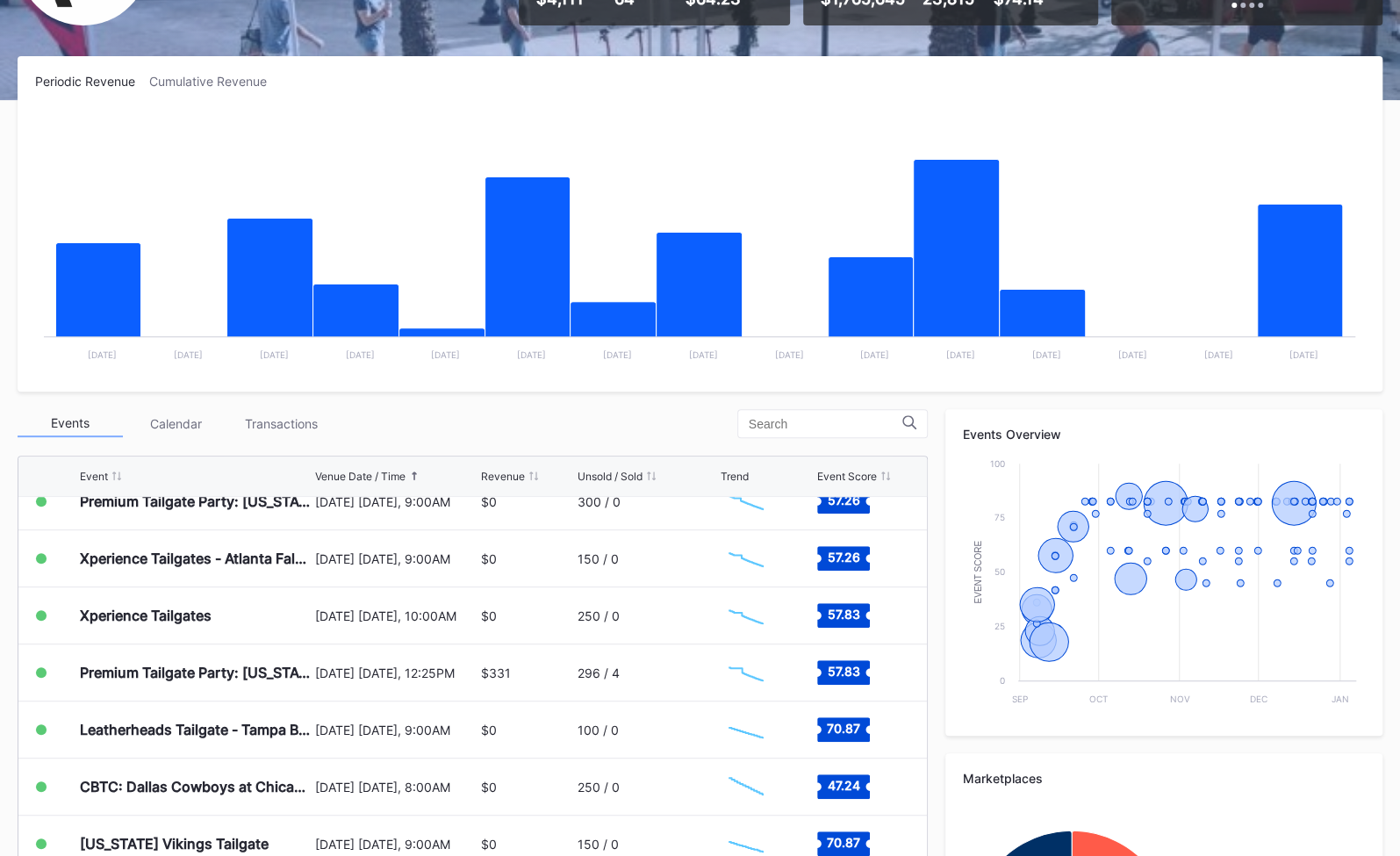
scroll to position [601, 0]
